Goal: Check status: Check status

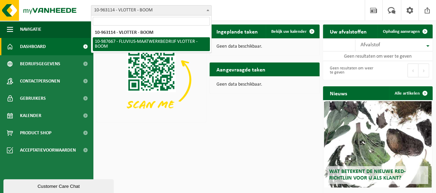
select select "167310"
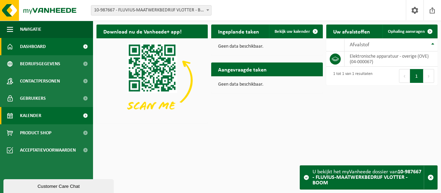
click at [38, 121] on span "Kalender" at bounding box center [30, 115] width 21 height 17
click at [41, 116] on span "Kalender" at bounding box center [30, 115] width 21 height 17
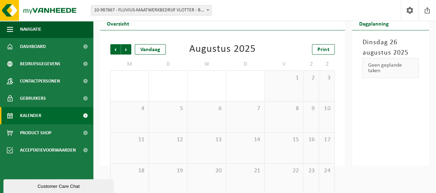
scroll to position [63, 0]
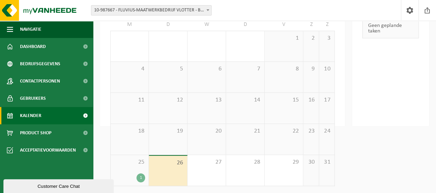
click at [130, 168] on div "25 1" at bounding box center [130, 170] width 38 height 31
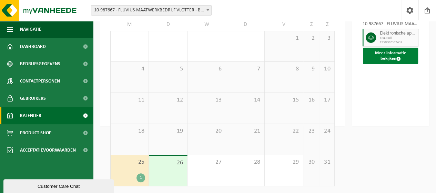
click at [402, 58] on button "Meer informatie bekijken" at bounding box center [390, 56] width 55 height 17
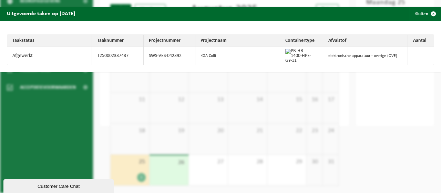
drag, startPoint x: 288, startPoint y: 51, endPoint x: 284, endPoint y: 54, distance: 4.6
click at [285, 54] on img at bounding box center [299, 56] width 29 height 14
drag, startPoint x: 294, startPoint y: 60, endPoint x: 287, endPoint y: 49, distance: 13.1
click at [287, 49] on img at bounding box center [299, 56] width 29 height 14
click at [431, 16] on span "button" at bounding box center [433, 14] width 14 height 14
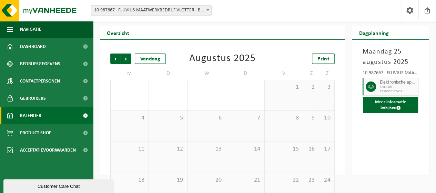
scroll to position [0, 0]
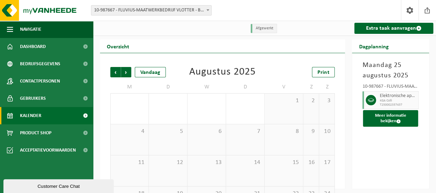
click at [156, 11] on span "10-987667 - FLUVIUS-MAATWERKBEDRIJF VLOTTER - BOOM" at bounding box center [151, 11] width 120 height 10
